Goal: Book appointment/travel/reservation

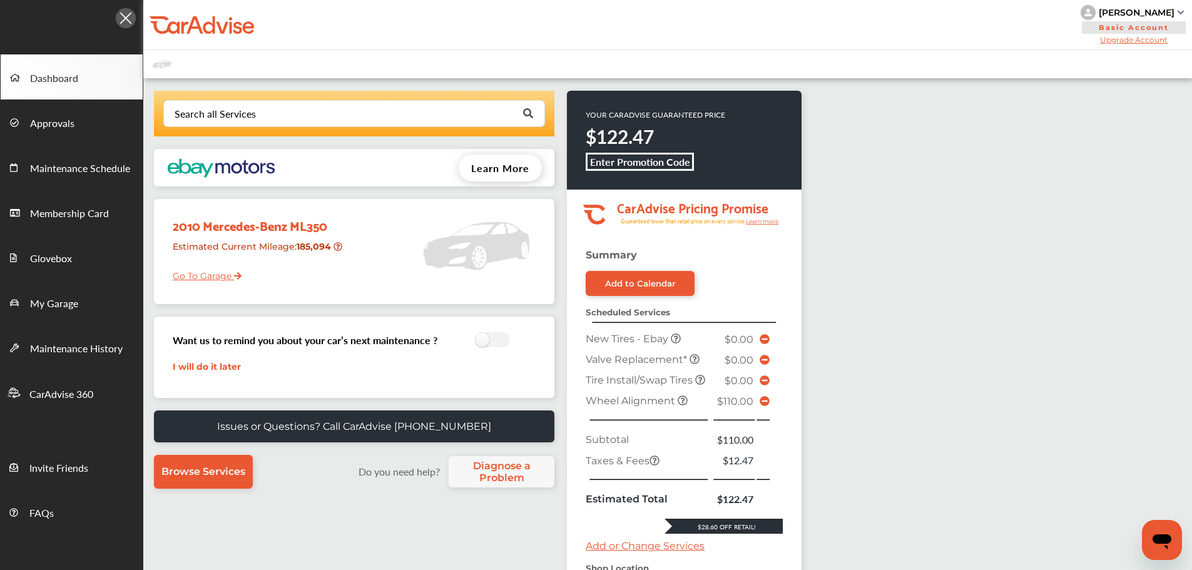
click at [191, 273] on link "Go To Garage" at bounding box center [202, 273] width 78 height 24
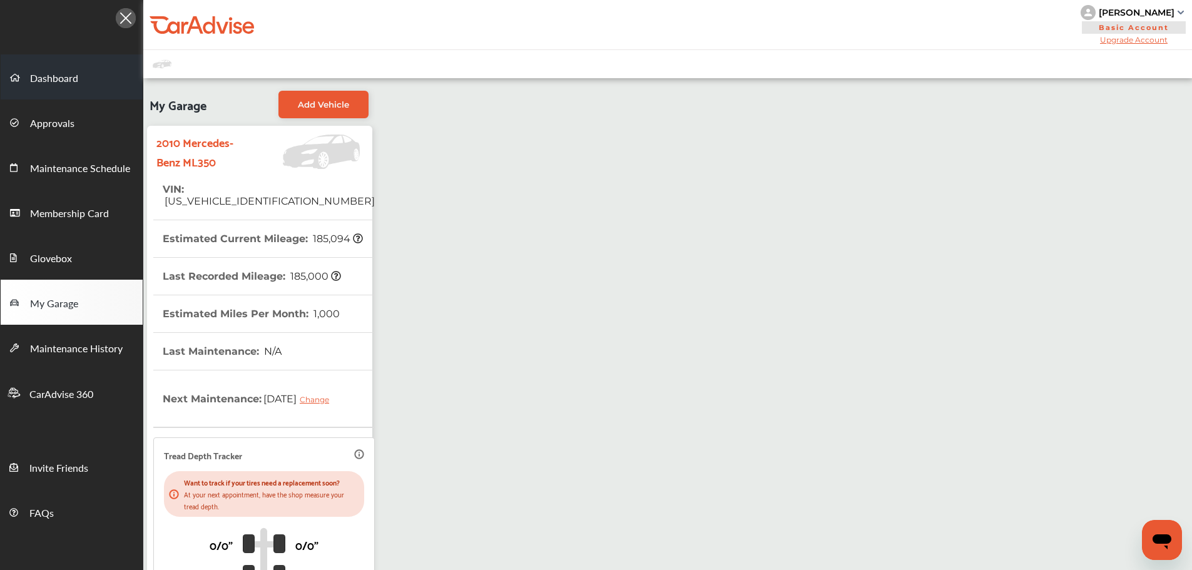
click at [61, 79] on span "Dashboard" at bounding box center [54, 79] width 48 height 16
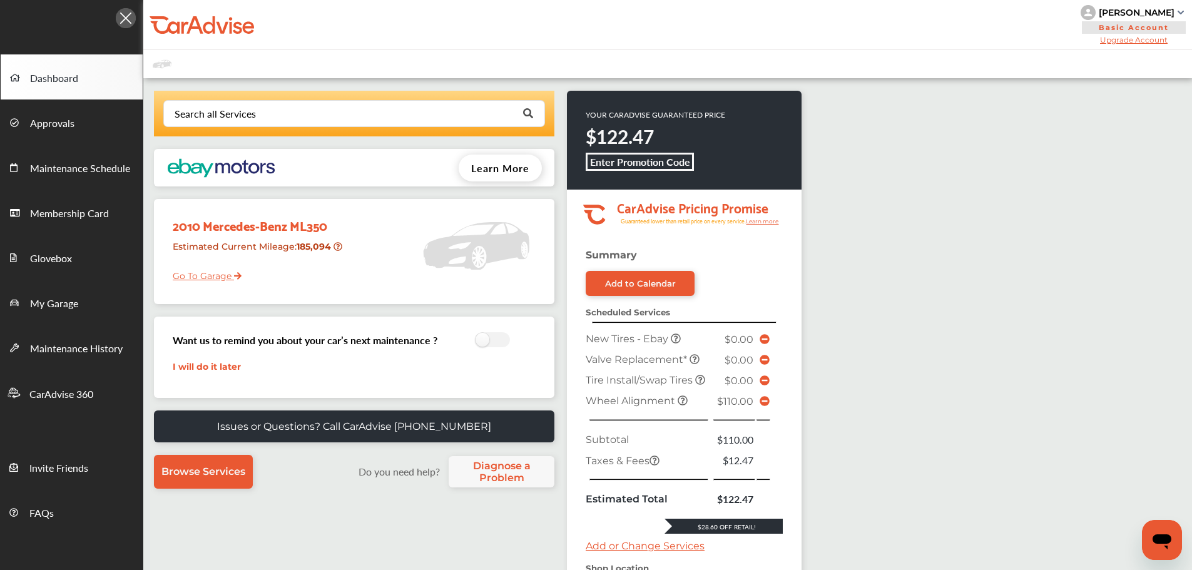
scroll to position [284, 0]
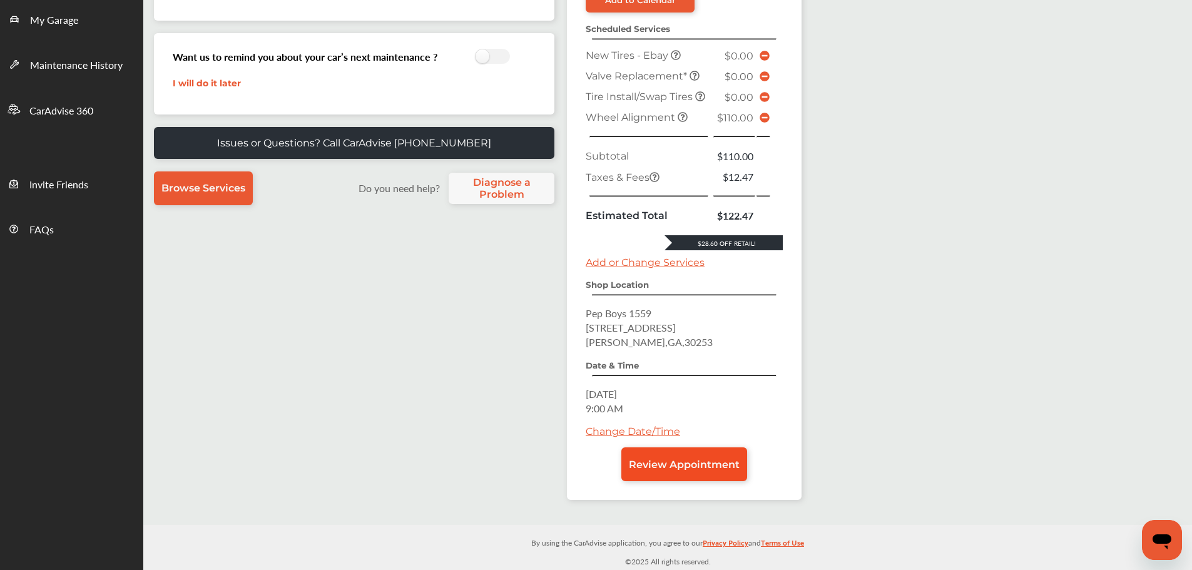
click at [711, 466] on span "Review Appointment" at bounding box center [684, 465] width 111 height 12
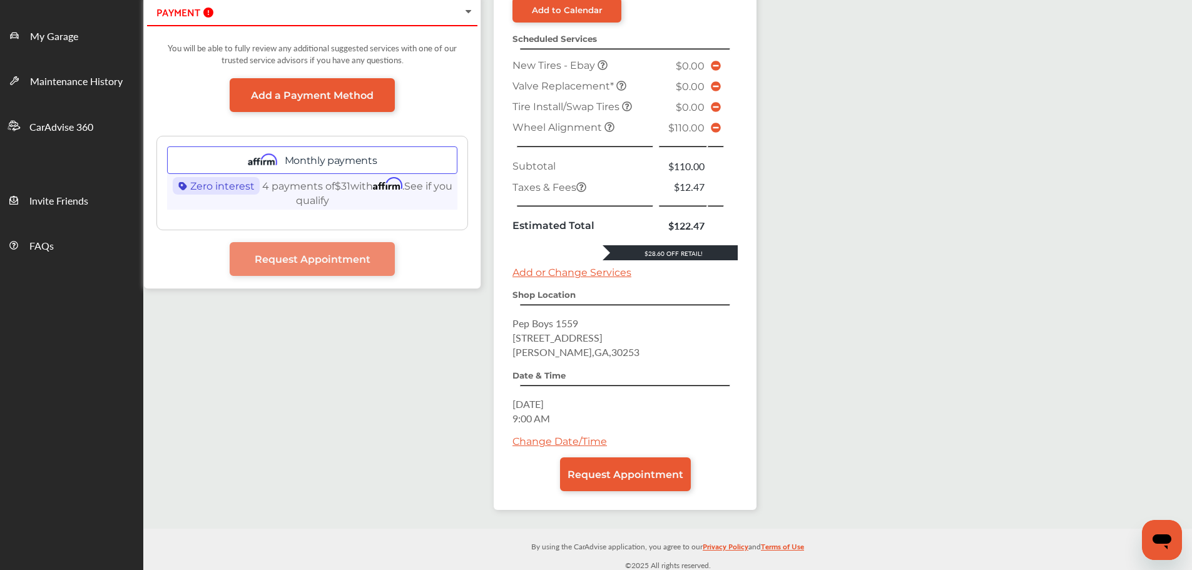
scroll to position [271, 0]
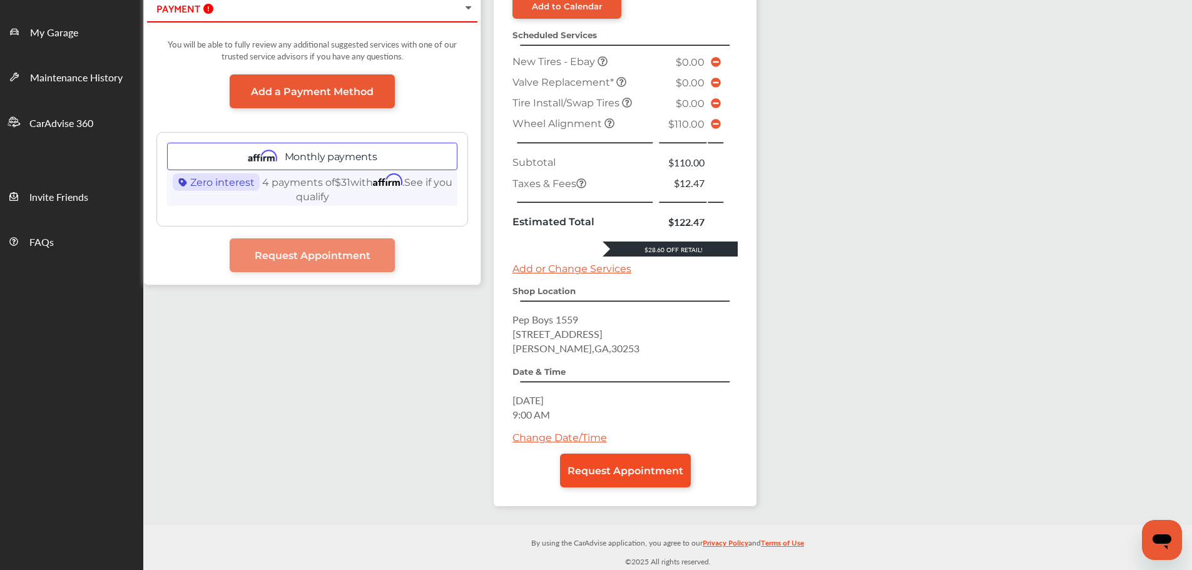
click at [670, 469] on span "Request Appointment" at bounding box center [626, 471] width 116 height 12
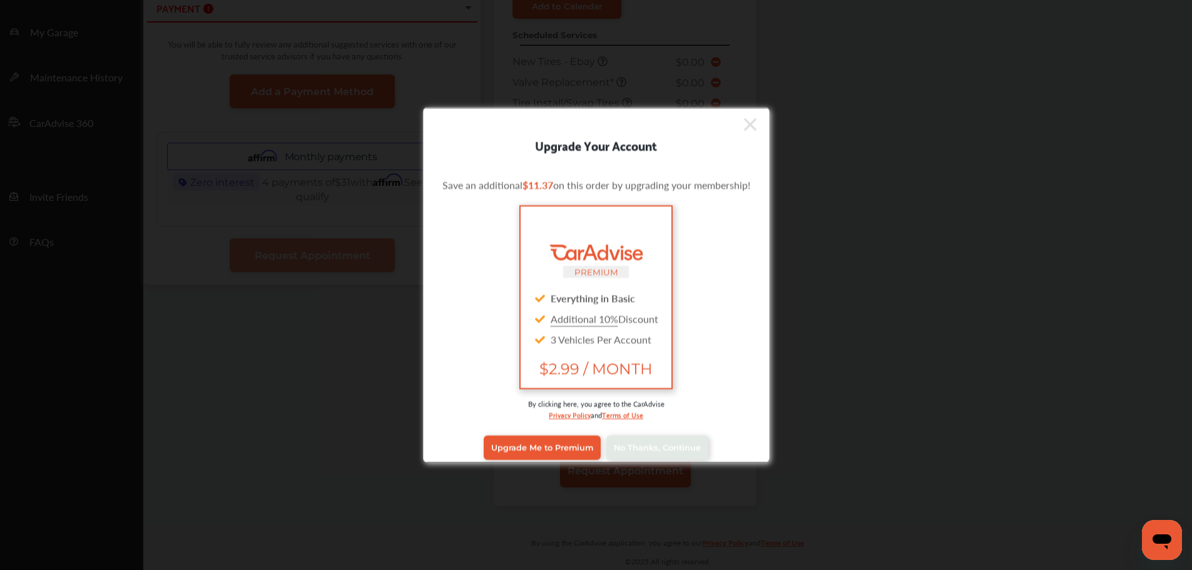
click at [1105, 415] on div "Upgrade Your Account Save an additional $11.37 on this order by upgrading your …" at bounding box center [596, 285] width 1192 height 570
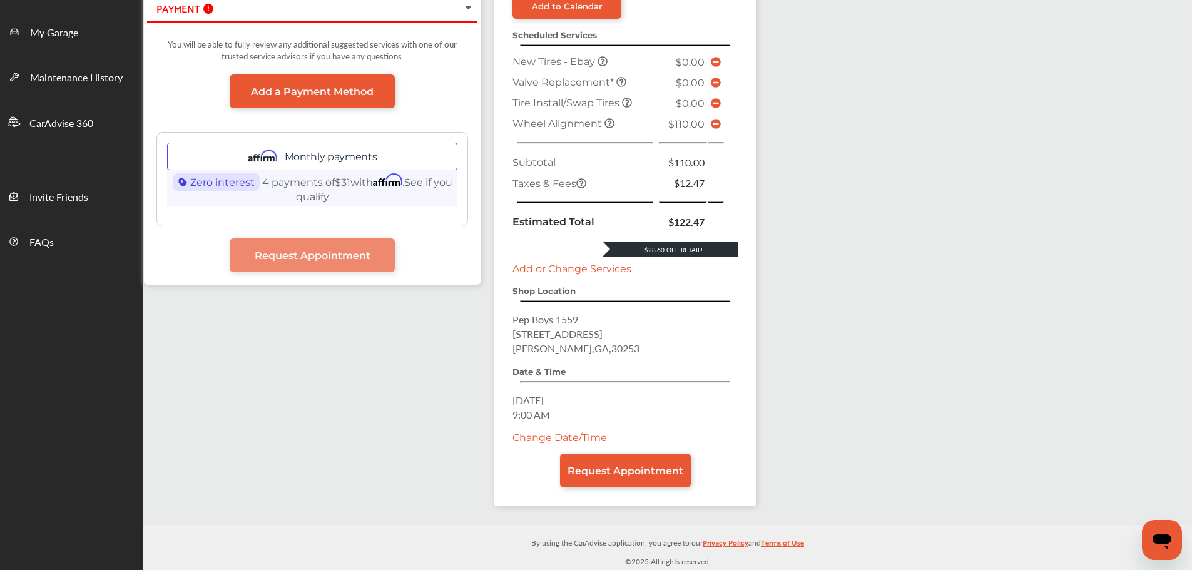
click at [718, 130] on span at bounding box center [716, 124] width 10 height 12
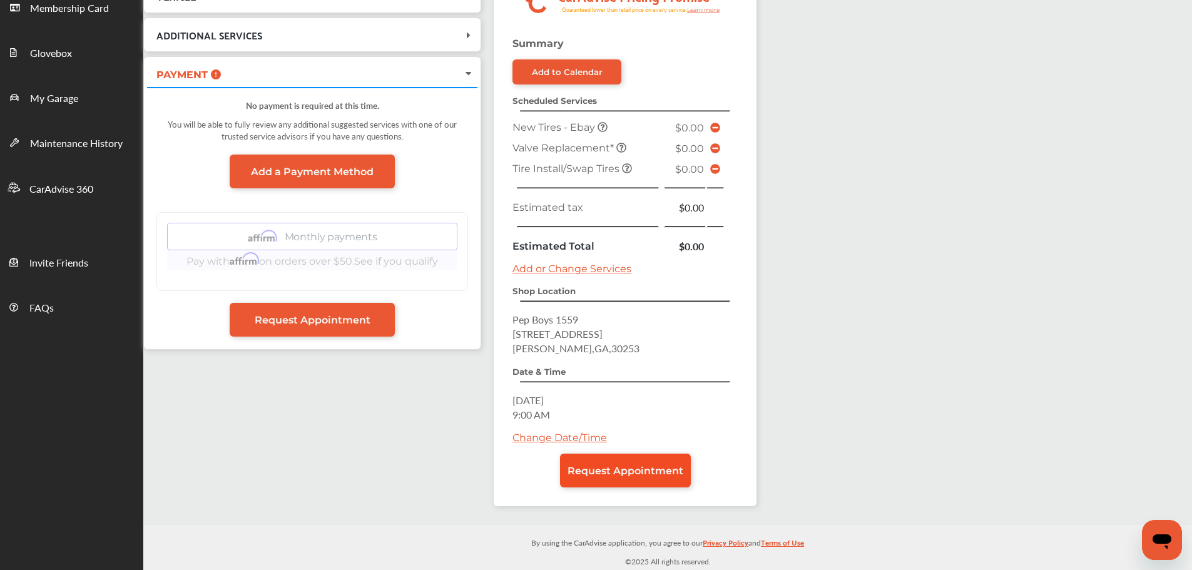
click at [606, 470] on span "Request Appointment" at bounding box center [626, 471] width 116 height 12
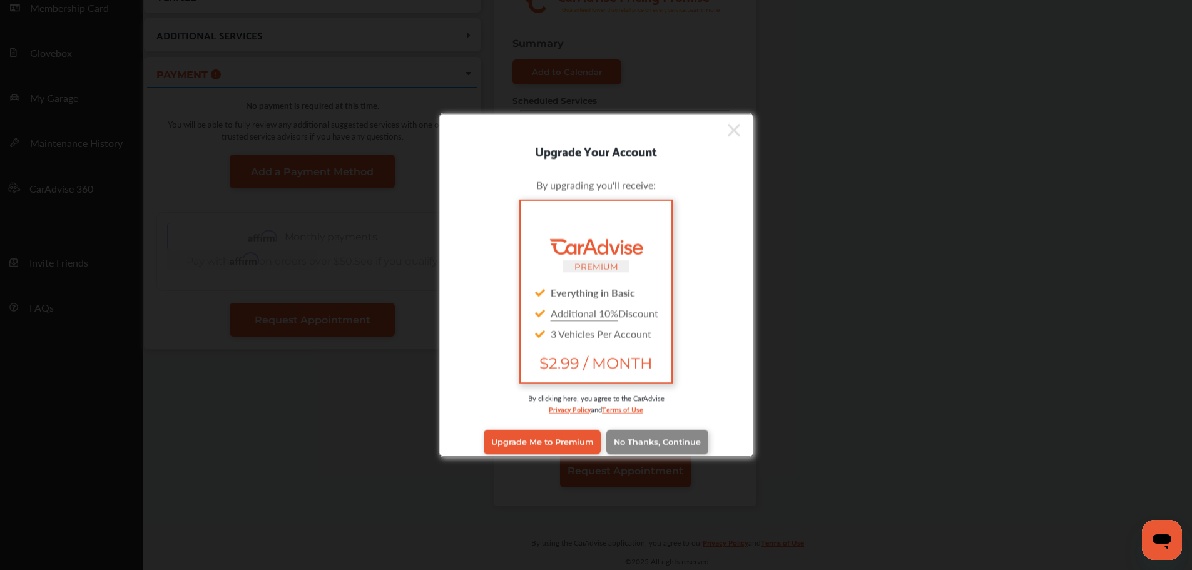
click at [621, 438] on span "No Thanks, Continue" at bounding box center [657, 441] width 87 height 9
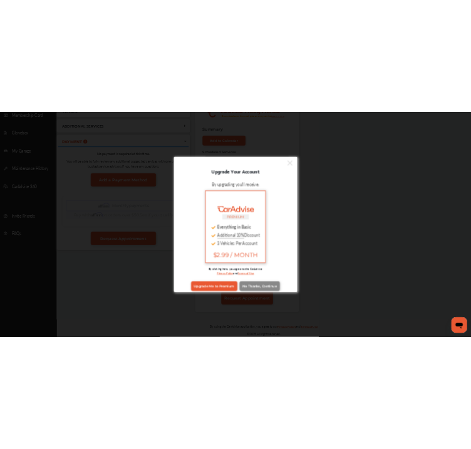
scroll to position [0, 0]
